Goal: Transaction & Acquisition: Purchase product/service

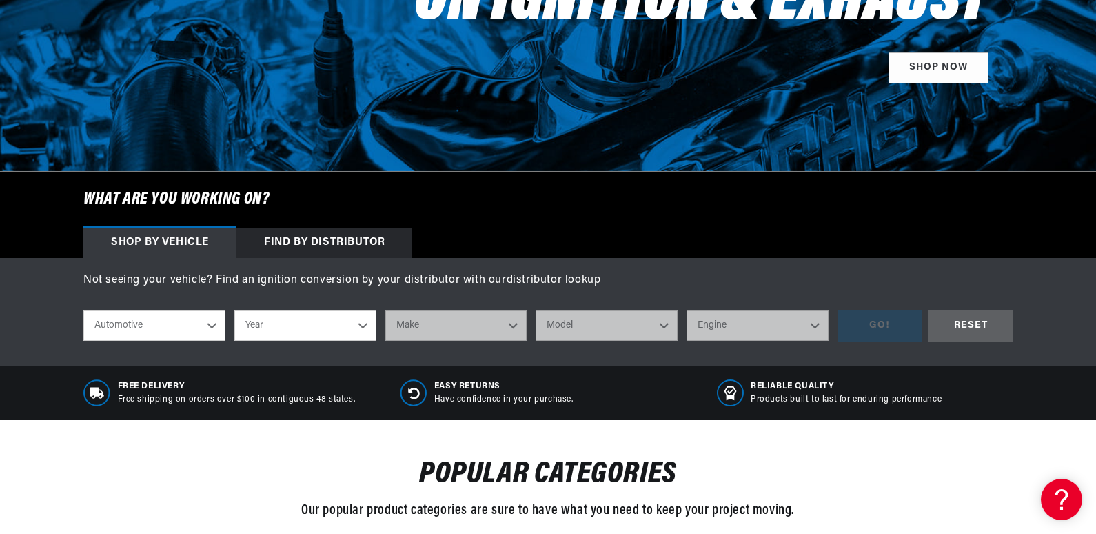
scroll to position [0, 515]
click at [212, 325] on select "Automotive Agricultural Industrial Marine Motorcycle" at bounding box center [154, 325] width 142 height 30
click at [83, 310] on select "Automotive Agricultural Industrial Marine Motorcycle" at bounding box center [154, 325] width 142 height 30
select select "Agricultural"
click at [364, 325] on select "Year [DATE] 1965 1964 1960 1959 1958 1957 1939 1938 1937" at bounding box center [305, 325] width 142 height 30
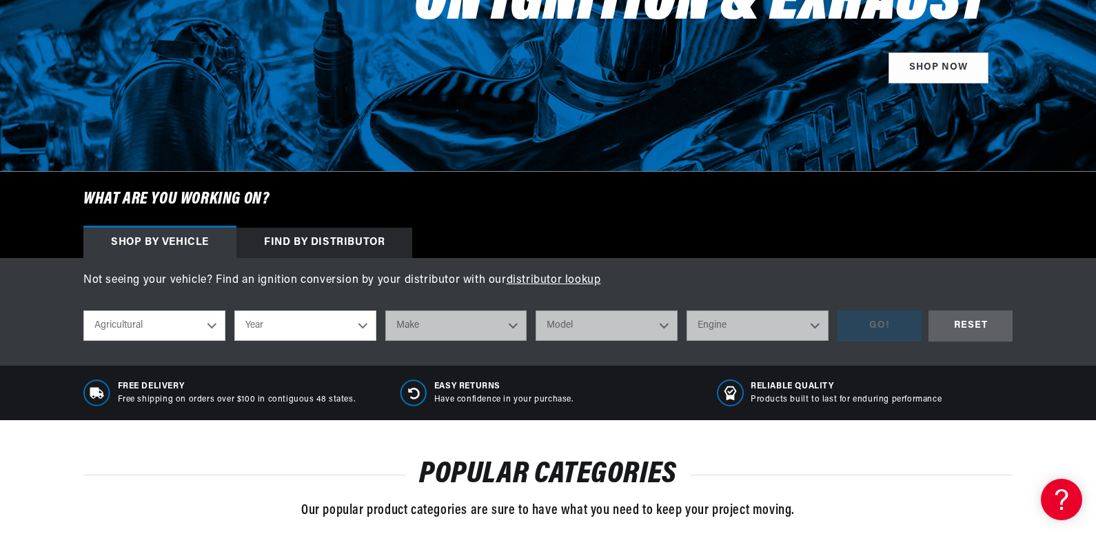
select select "1970"
click at [234, 310] on select "Year [DATE] 1965 1964 1960 1959 1958 1957 1939 1938 1937" at bounding box center [305, 325] width 142 height 30
select select "1970"
click at [514, 325] on select "Make International Harvester" at bounding box center [456, 325] width 142 height 30
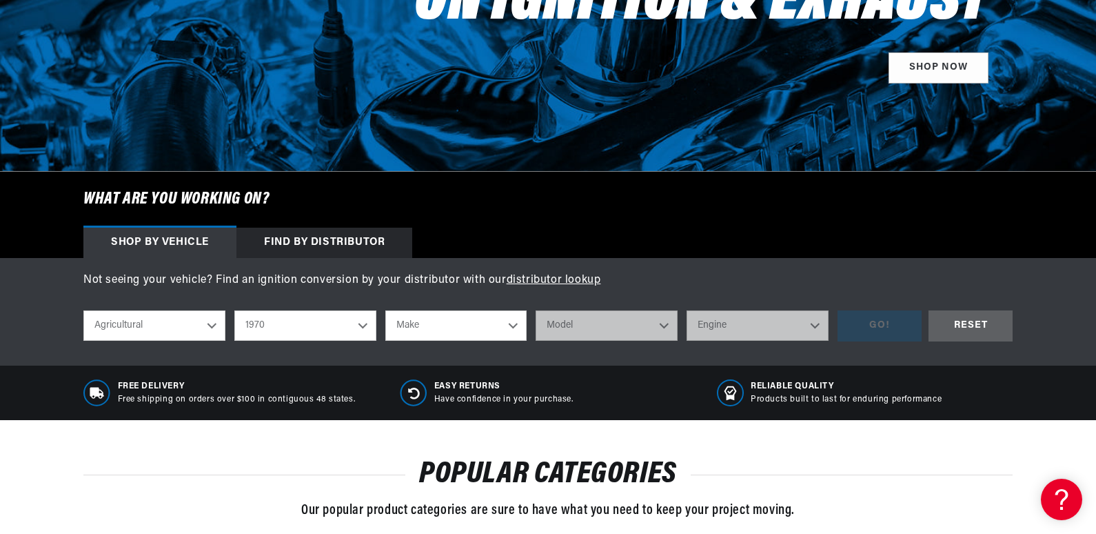
select select "International-Harvester"
click at [385, 310] on select "Make International Harvester" at bounding box center [456, 325] width 142 height 30
select select "International-Harvester"
click at [663, 323] on select "Model 265 F H30B R Payloader UB-220 UR-450 UV-450 Power Unit" at bounding box center [607, 325] width 142 height 30
click at [210, 330] on select "Automotive Agricultural Industrial Marine Motorcycle" at bounding box center [154, 325] width 142 height 30
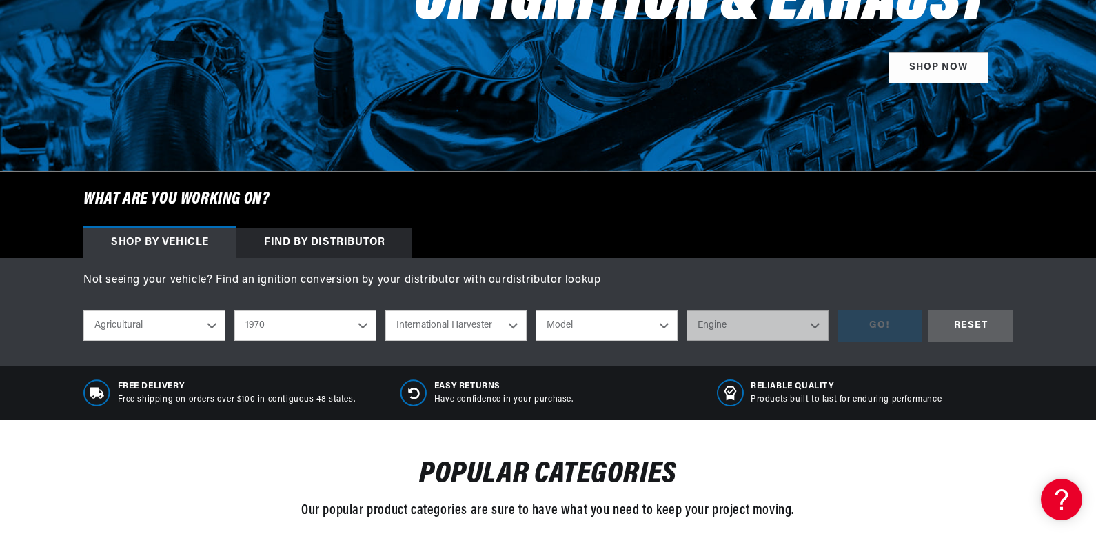
scroll to position [0, 515]
click at [210, 330] on select "Automotive Agricultural Industrial Marine Motorcycle" at bounding box center [154, 325] width 142 height 30
click at [363, 325] on select "1970 1965 1964 1960 1959 1958 1957 1939 1938 1937" at bounding box center [305, 325] width 142 height 30
click at [234, 310] on select "1970 1965 1964 1960 1959 1958 1957 1939 1938 1937" at bounding box center [305, 325] width 142 height 30
select select "1965"
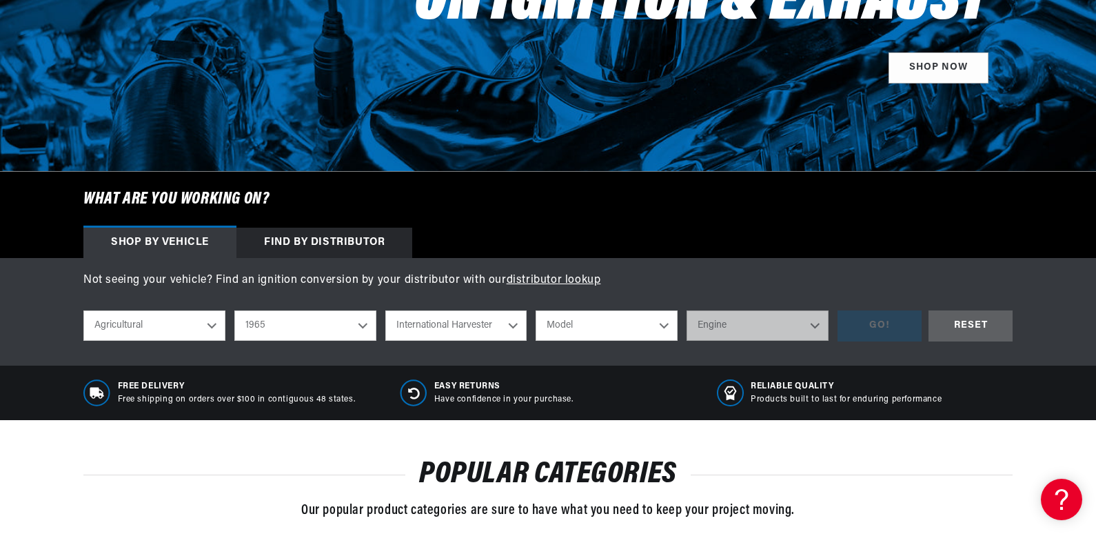
select select "Make"
click at [514, 327] on select "Make Ford" at bounding box center [456, 325] width 142 height 30
click at [362, 327] on select "1970 1965 1964 1960 1959 1958 1957 1939 1938 1937" at bounding box center [305, 325] width 142 height 30
click at [234, 310] on select "1970 1965 1964 1960 1959 1958 1957 1939 1938 1937" at bounding box center [305, 325] width 142 height 30
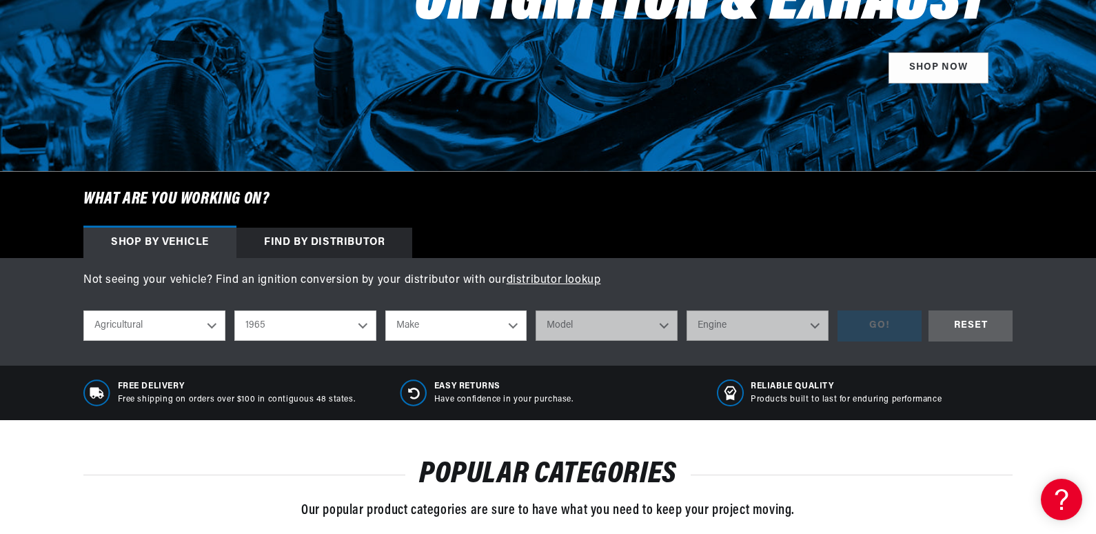
select select "1970"
click at [510, 326] on select "Make International Harvester" at bounding box center [456, 325] width 142 height 30
select select "International-Harvester"
click at [385, 310] on select "Make International Harvester" at bounding box center [456, 325] width 142 height 30
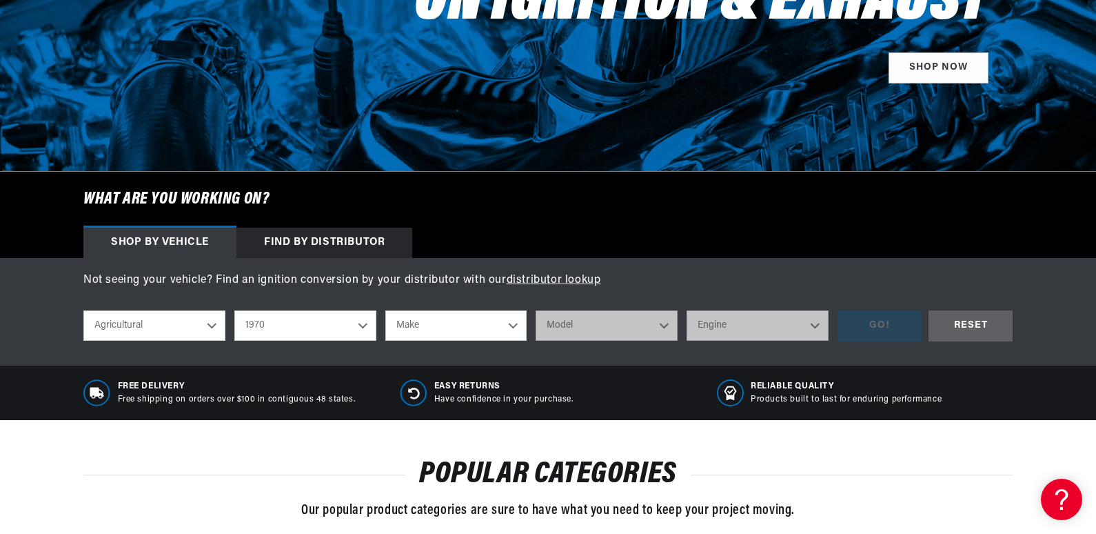
select select "International-Harvester"
click at [662, 329] on select "Model 265 F H30B R Payloader UB-220 UR-450 UV-450 Power Unit" at bounding box center [607, 325] width 142 height 30
click at [536, 310] on select "Model 265 F H30B R Payloader UB-220 UR-450 UV-450 Power Unit" at bounding box center [607, 325] width 142 height 30
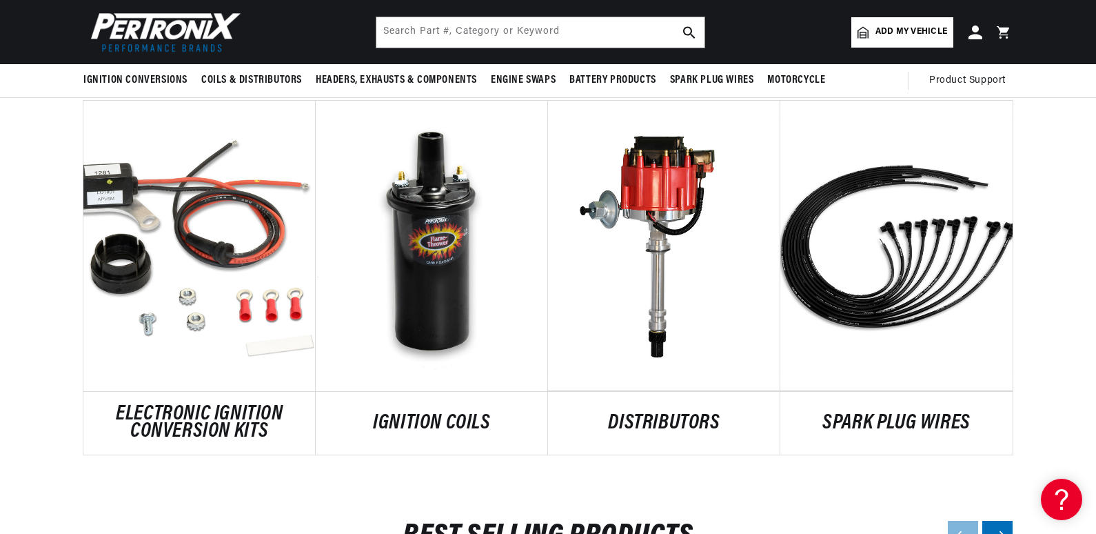
scroll to position [689, 0]
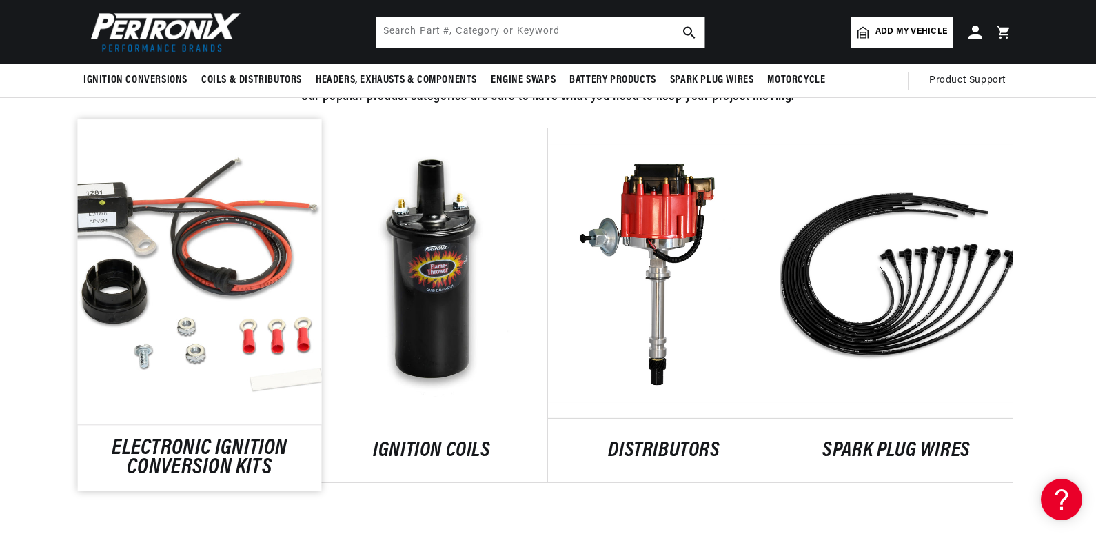
click at [212, 439] on link "ELECTRONIC IGNITION CONVERSION KITS" at bounding box center [200, 457] width 244 height 37
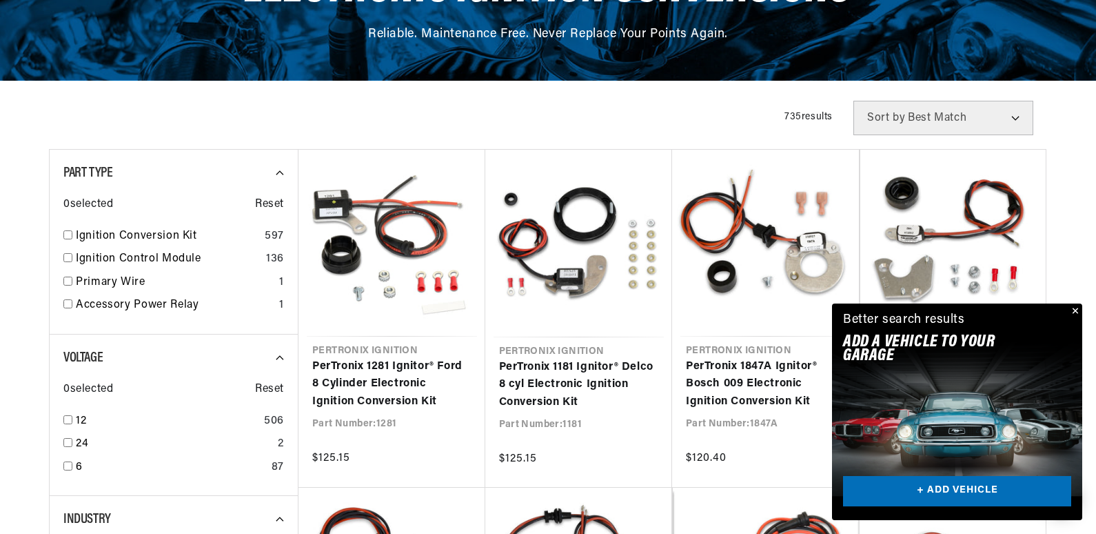
click at [1080, 320] on div "Better search results Add A VEHICLE to your garage + ADD VEHICLE" at bounding box center [957, 333] width 250 height 60
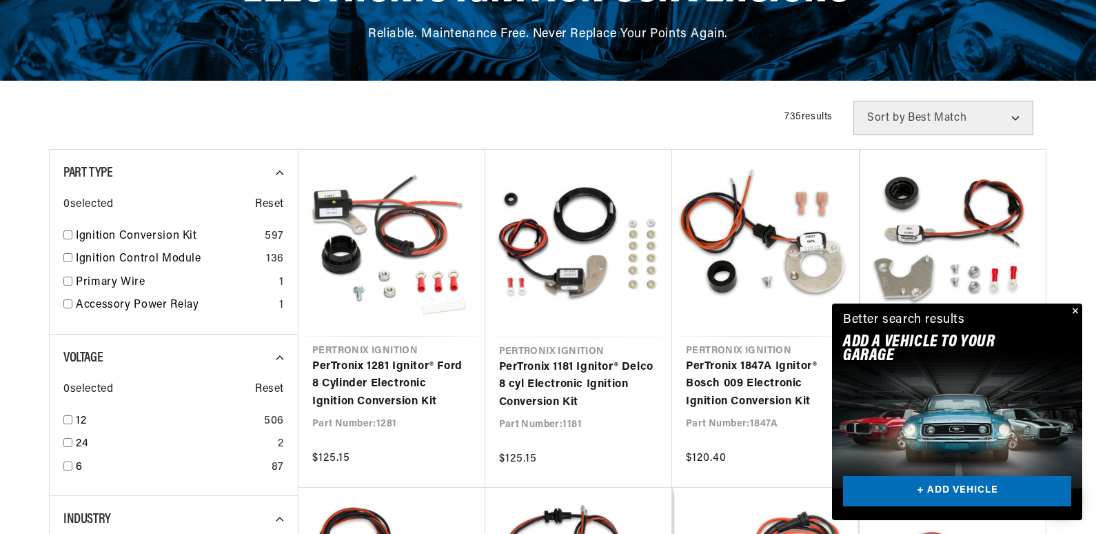
click at [1078, 314] on button "Close" at bounding box center [1074, 311] width 17 height 17
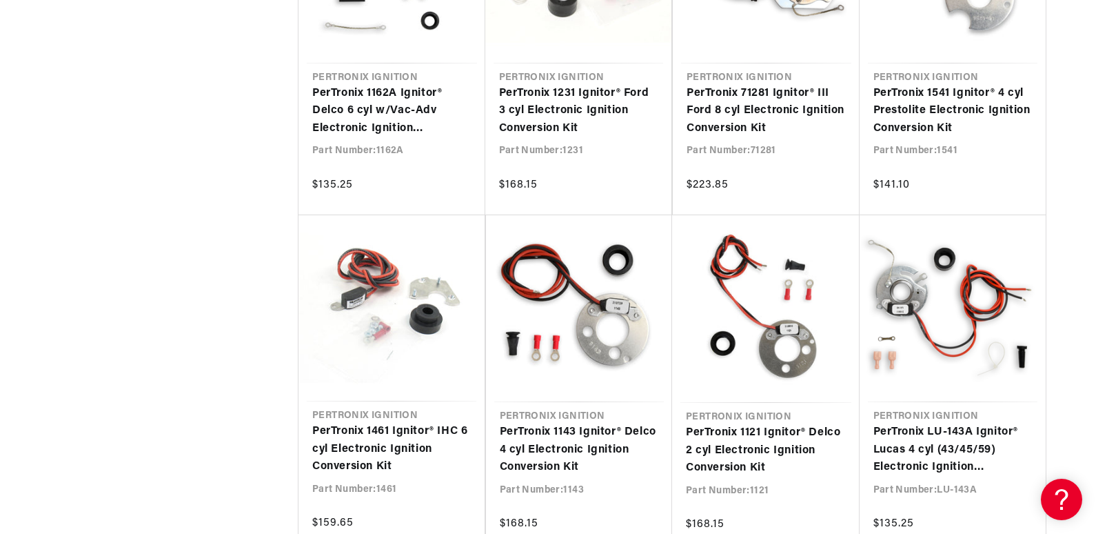
scroll to position [0, 515]
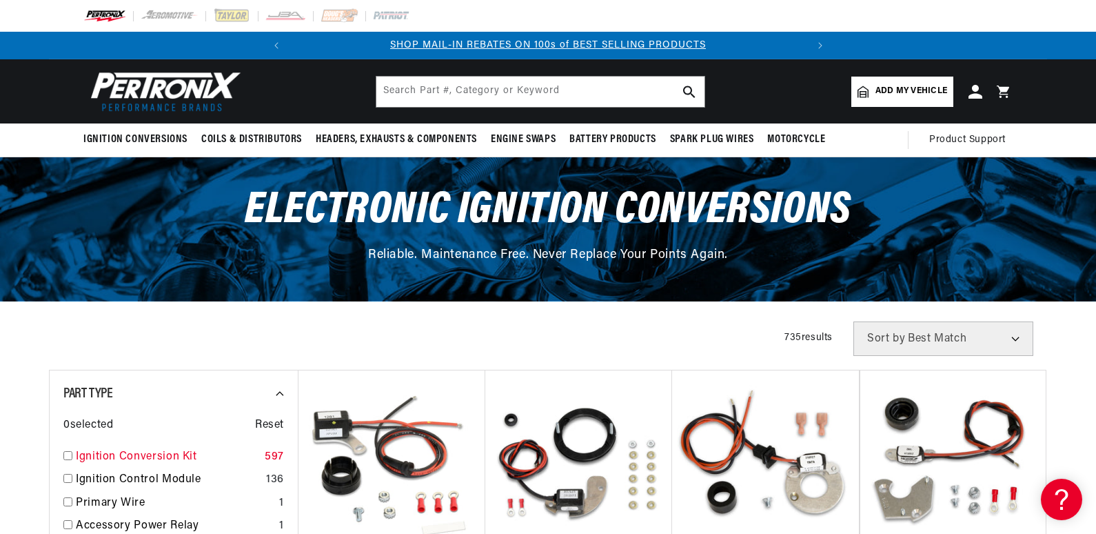
click at [154, 456] on link "Ignition Conversion Kit" at bounding box center [167, 457] width 183 height 18
checkbox input "true"
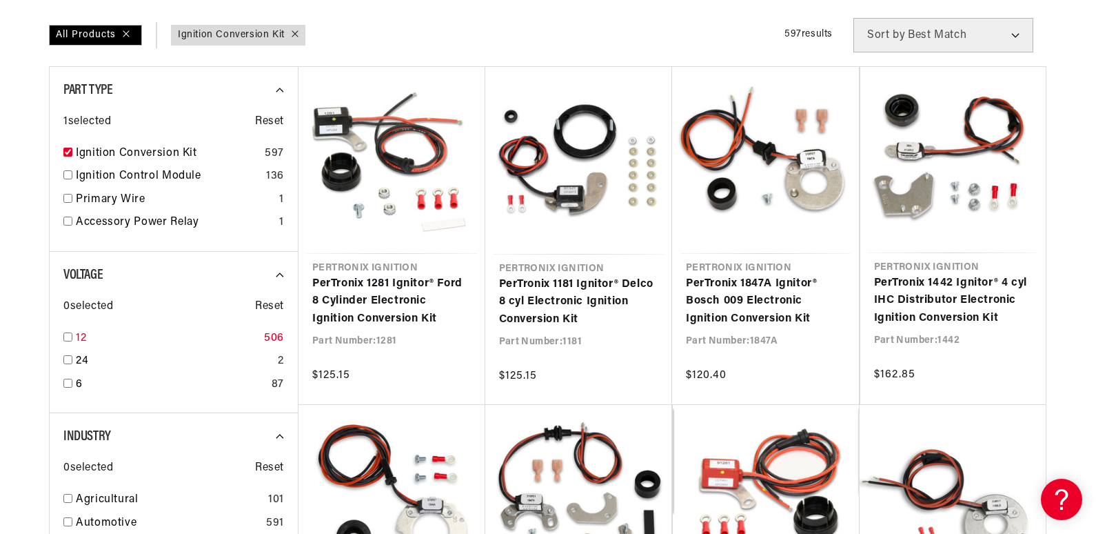
click at [70, 339] on input "checkbox" at bounding box center [67, 336] width 9 height 9
checkbox input "true"
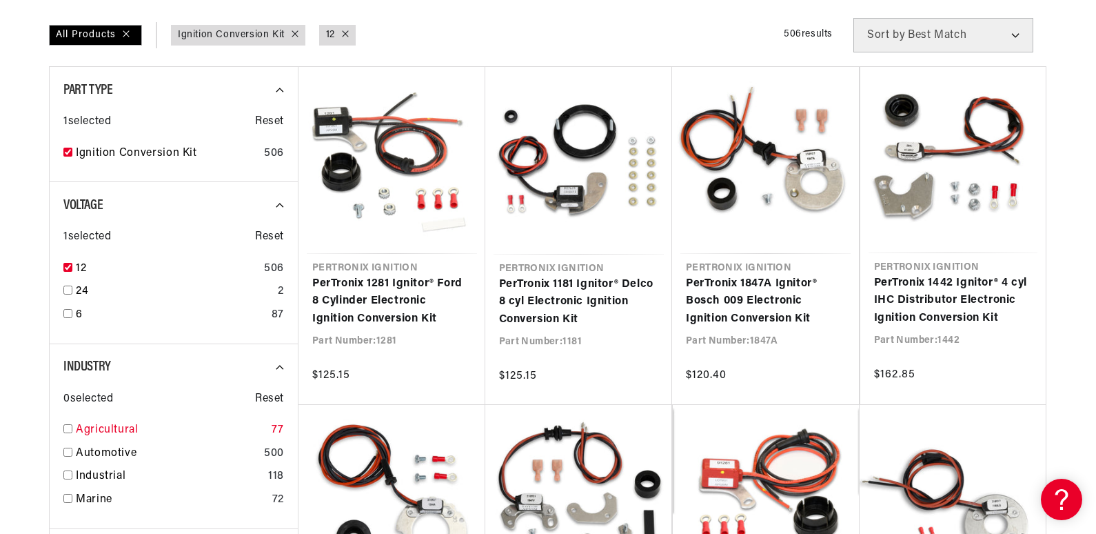
click at [68, 430] on input "checkbox" at bounding box center [67, 428] width 9 height 9
checkbox input "true"
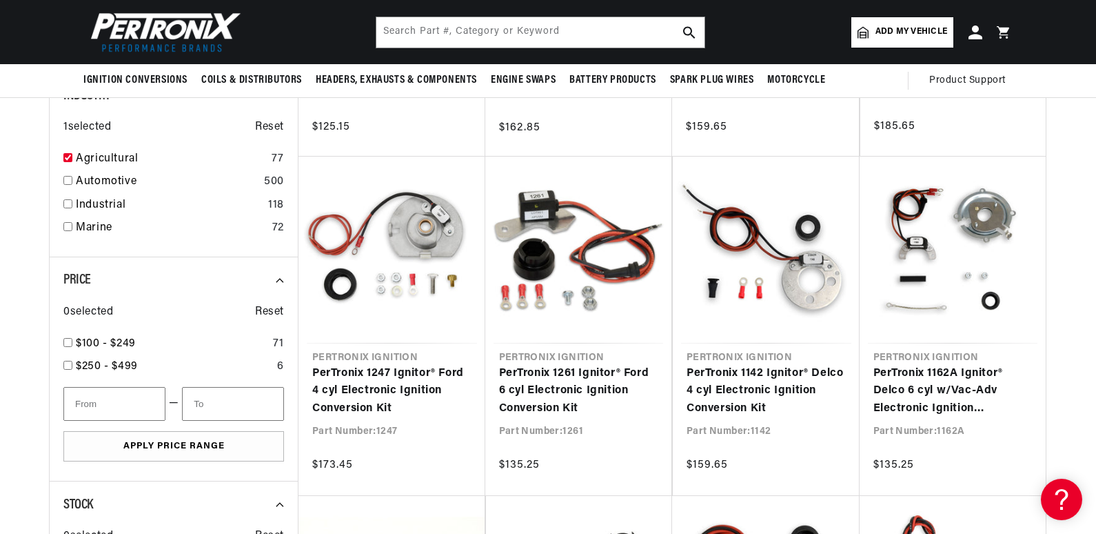
scroll to position [0, 268]
